Goal: Task Accomplishment & Management: Use online tool/utility

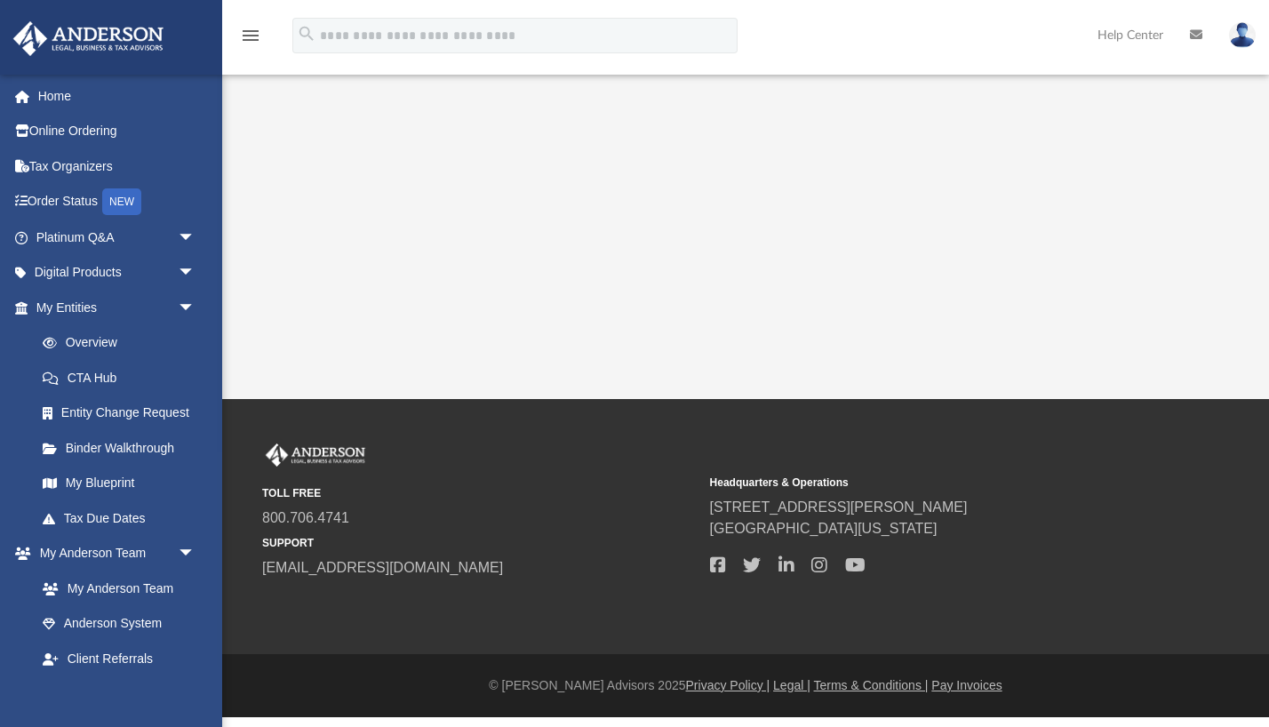
click at [247, 37] on icon "menu" at bounding box center [250, 35] width 21 height 21
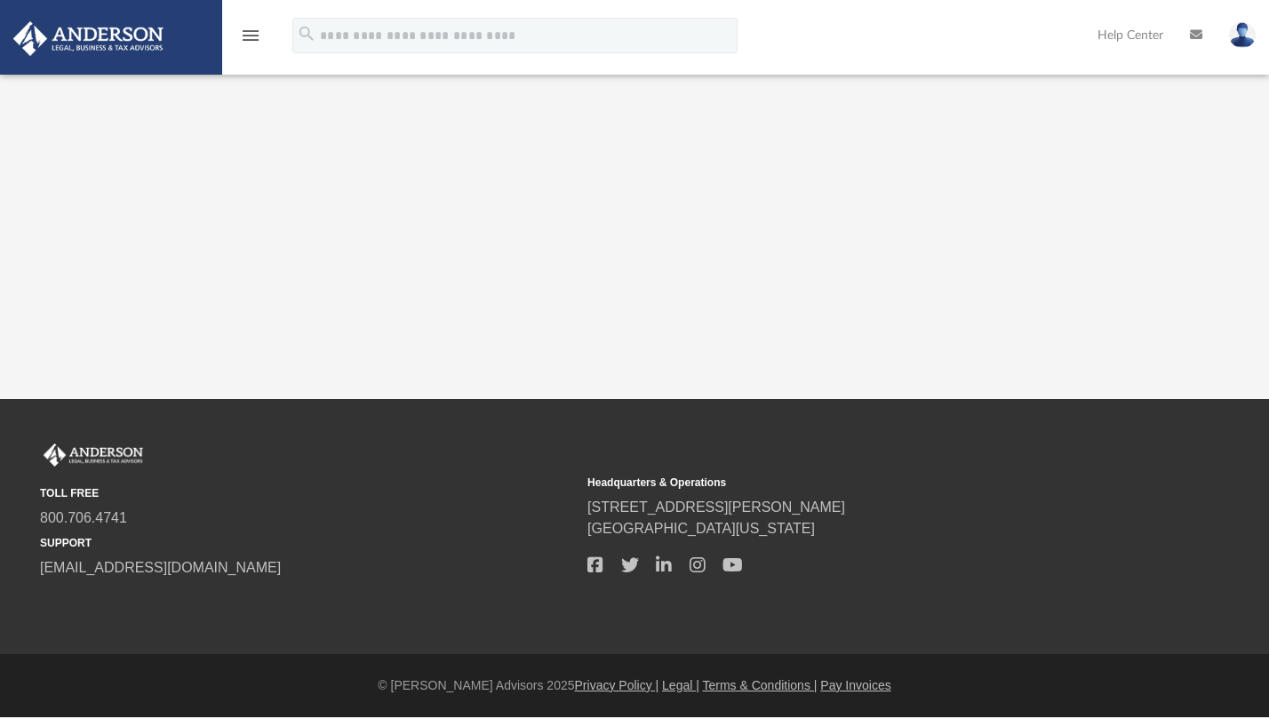
click at [247, 37] on icon "menu" at bounding box center [250, 35] width 21 height 21
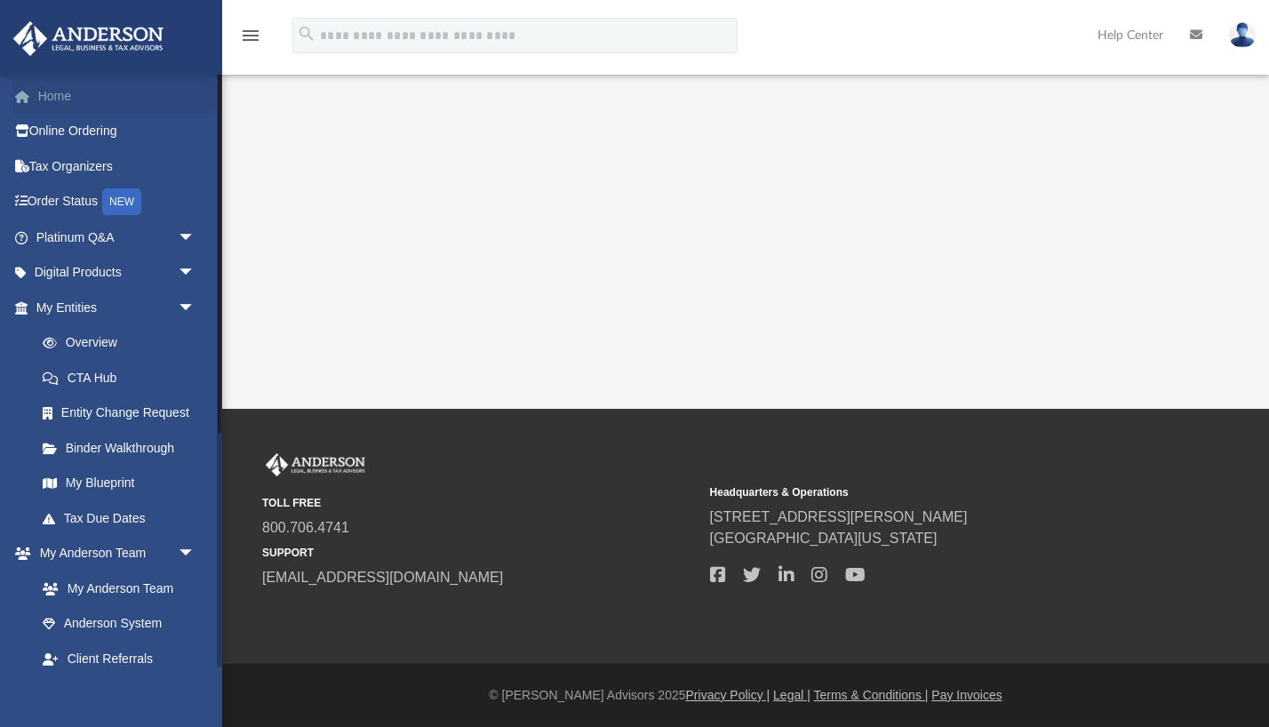
click at [60, 92] on link "Home" at bounding box center [117, 96] width 210 height 36
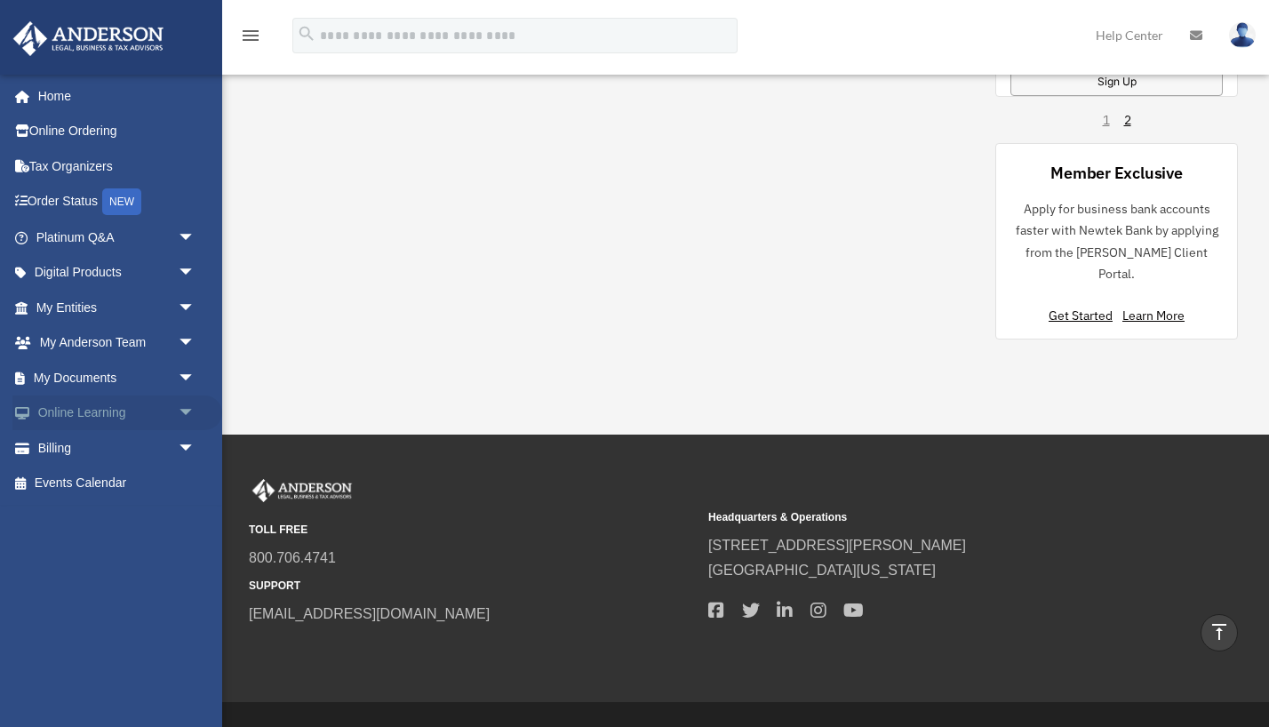
scroll to position [1450, 0]
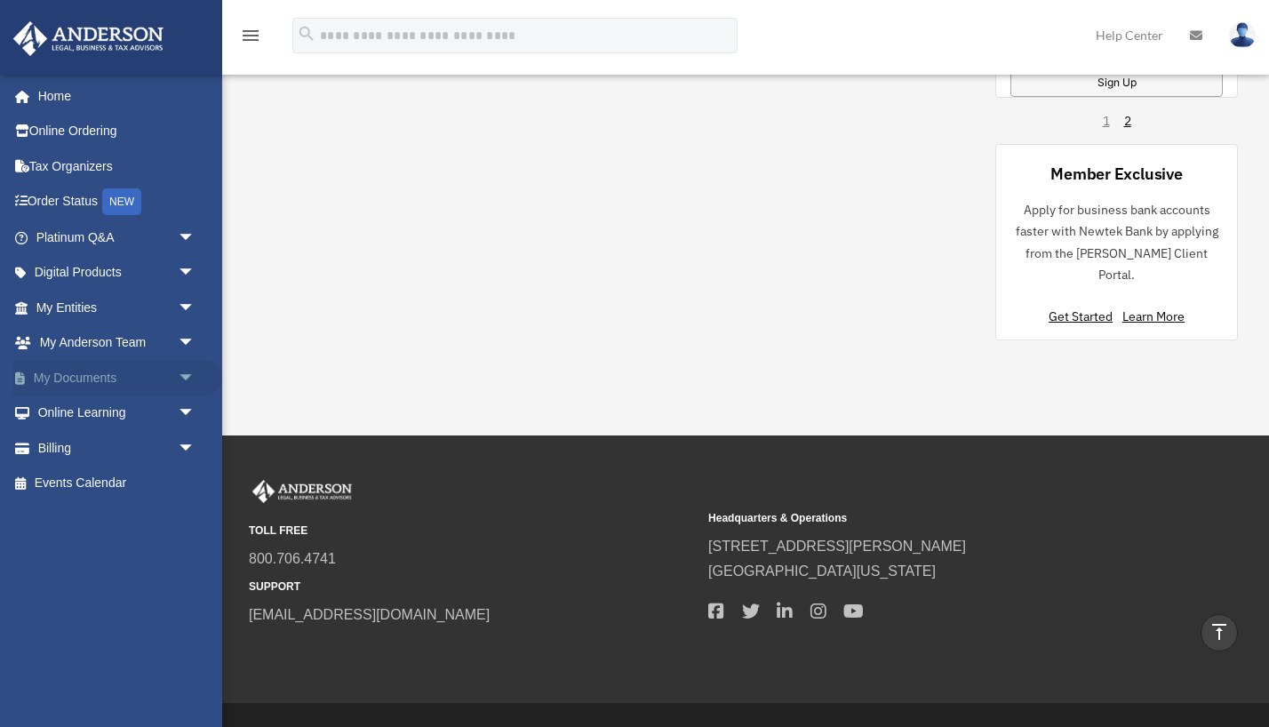
click at [184, 369] on span "arrow_drop_down" at bounding box center [196, 378] width 36 height 36
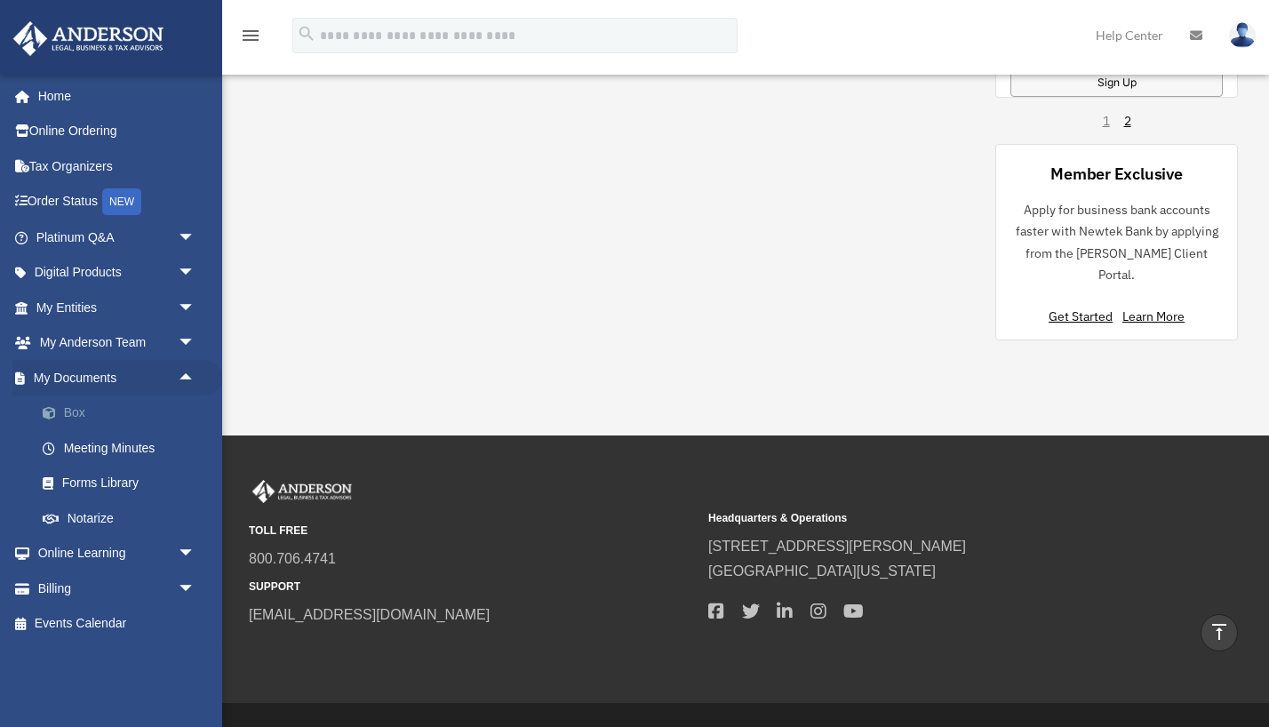
click at [70, 406] on link "Box" at bounding box center [123, 413] width 197 height 36
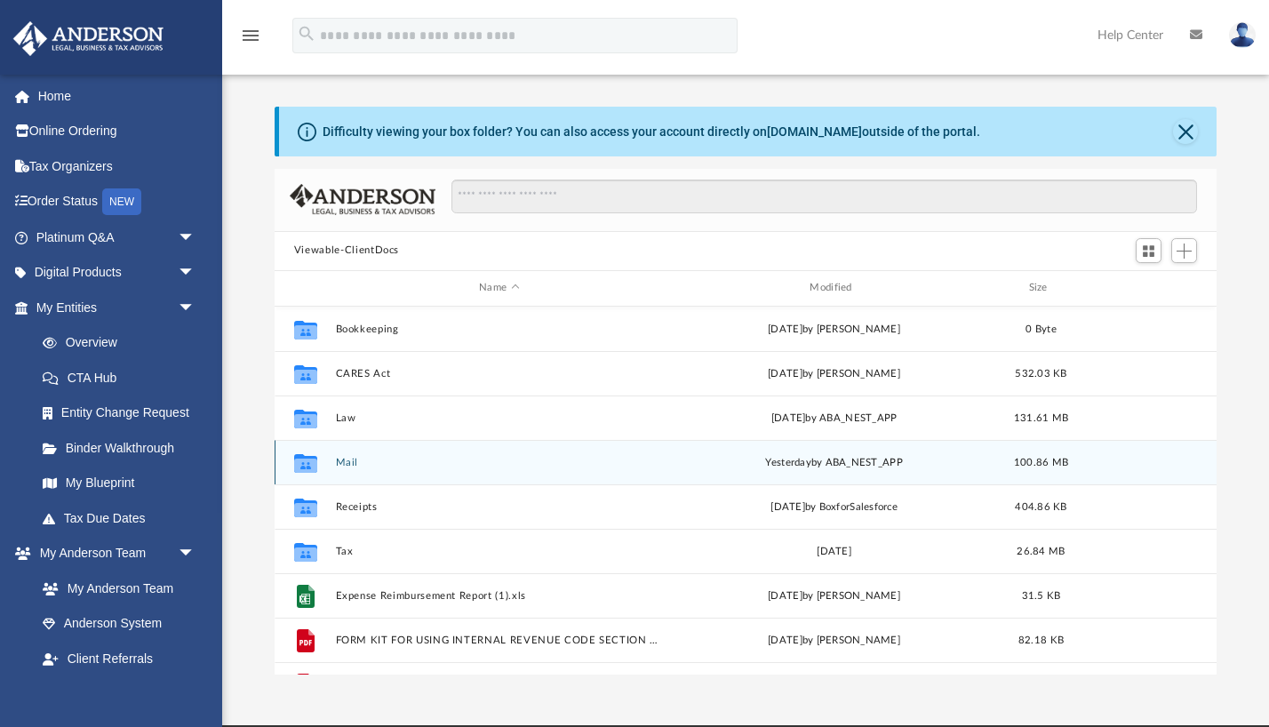
click at [407, 457] on button "Mail" at bounding box center [498, 463] width 327 height 12
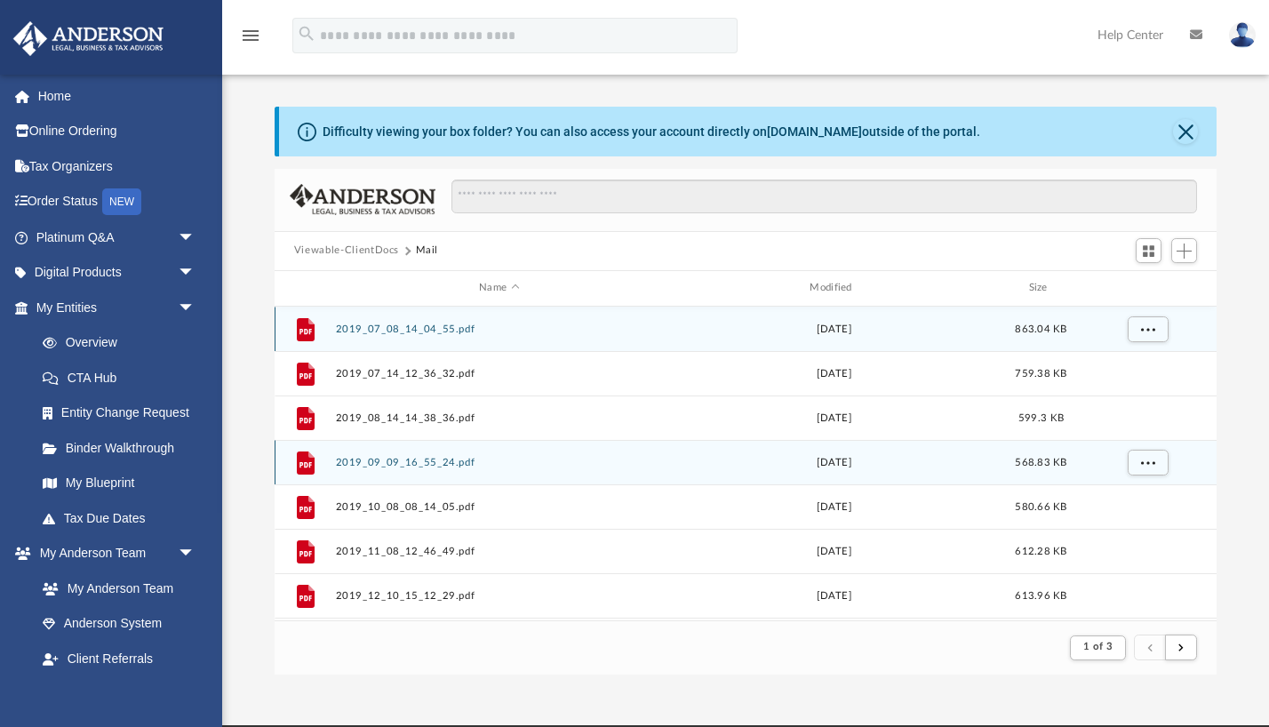
scroll to position [349, 942]
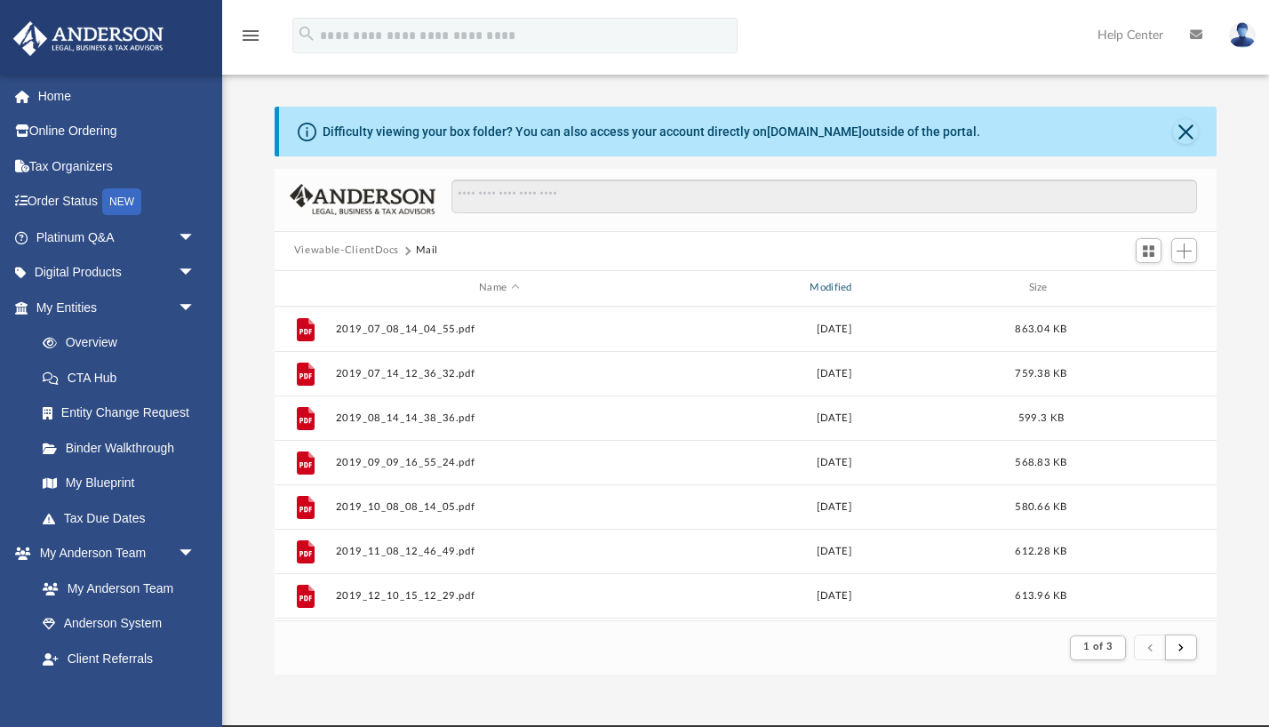
click at [839, 281] on div "Modified" at bounding box center [834, 288] width 328 height 16
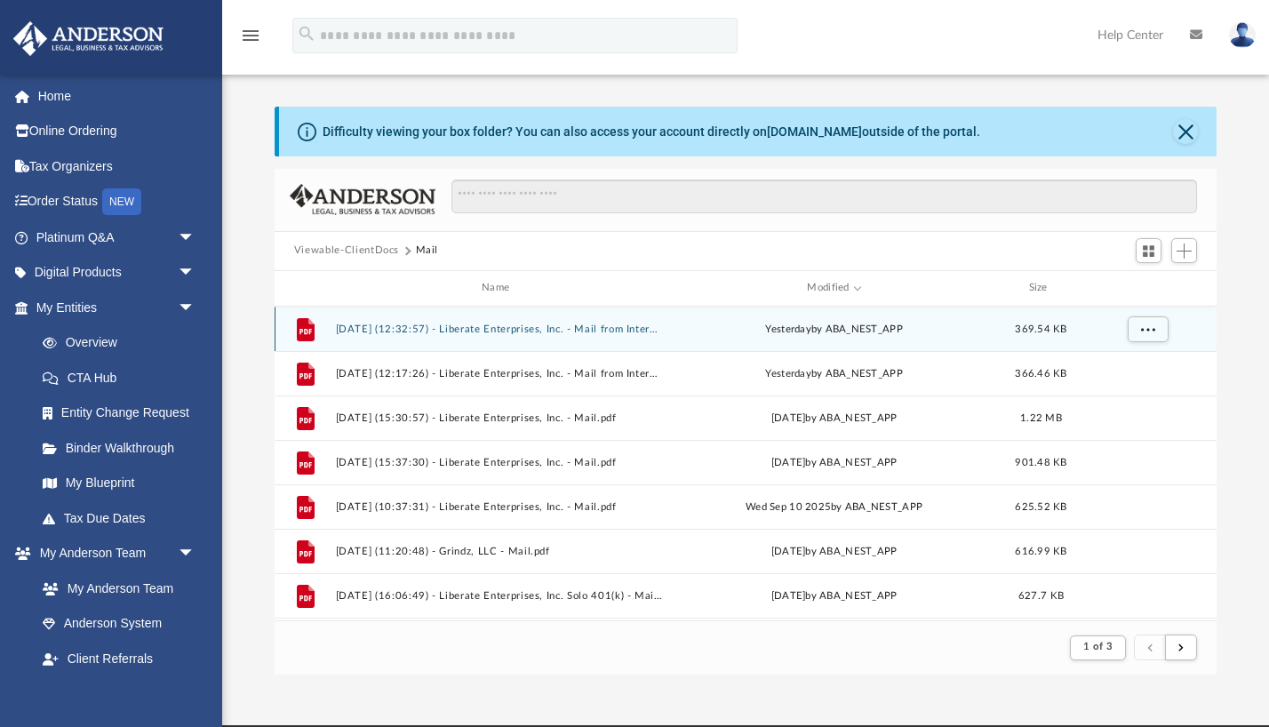
click at [439, 332] on button "[DATE] (12:32:57) - Liberate Enterprises, Inc. - Mail from Internal Revenue Ser…" at bounding box center [498, 329] width 327 height 12
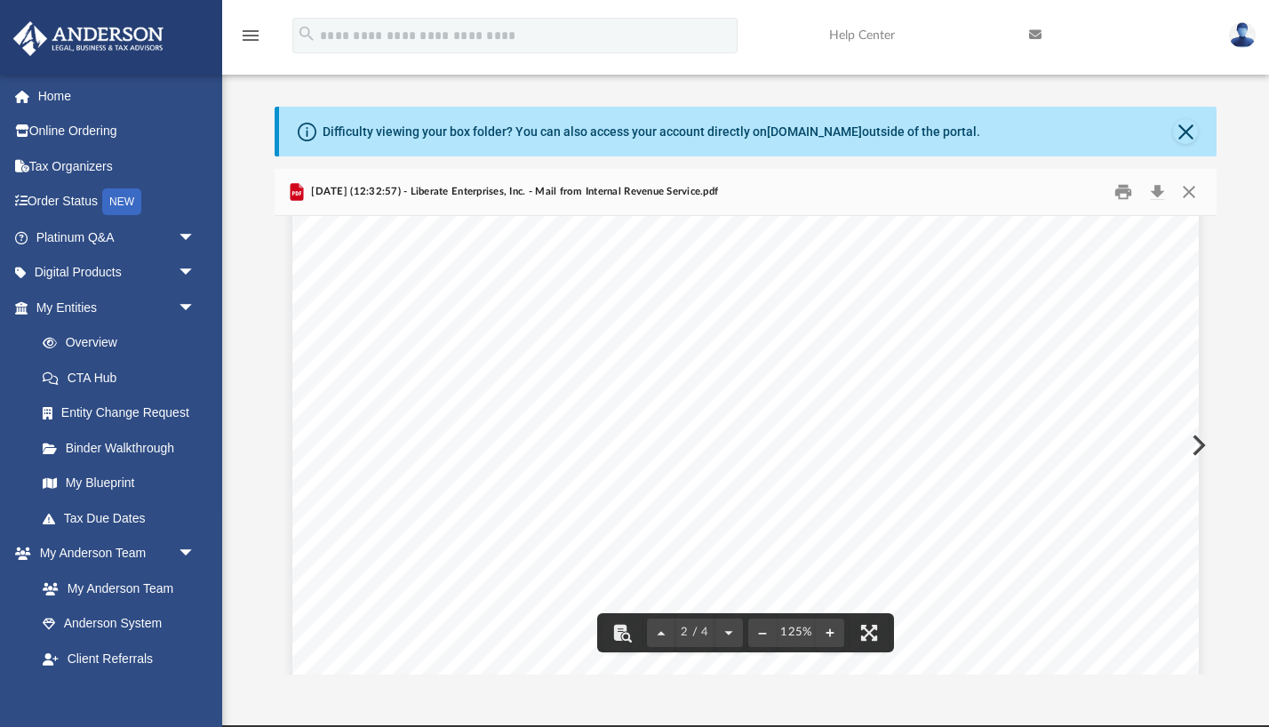
scroll to position [1320, 0]
click at [1184, 188] on button "Close" at bounding box center [1189, 192] width 32 height 28
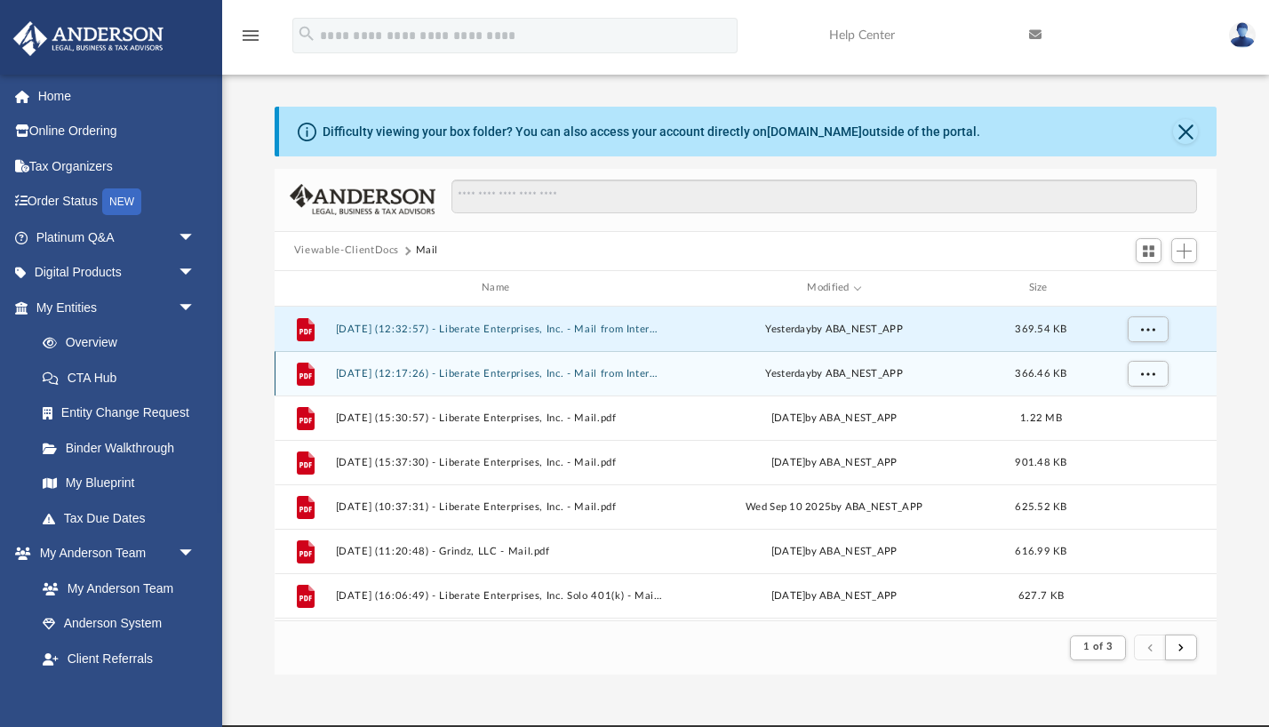
click at [551, 369] on button "[DATE] (12:17:26) - Liberate Enterprises, Inc. - Mail from Internal Revenue Ser…" at bounding box center [498, 374] width 327 height 12
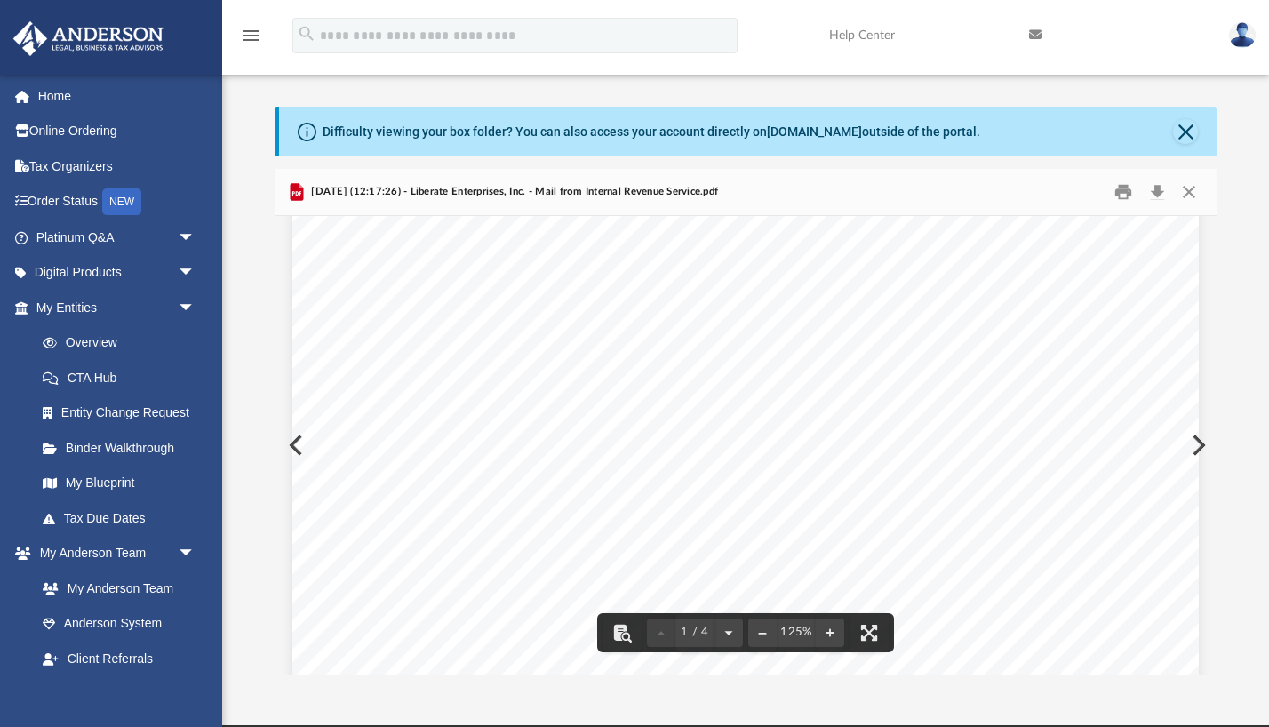
scroll to position [370, 0]
click at [1188, 183] on button "Close" at bounding box center [1189, 192] width 32 height 28
